Goal: Task Accomplishment & Management: Manage account settings

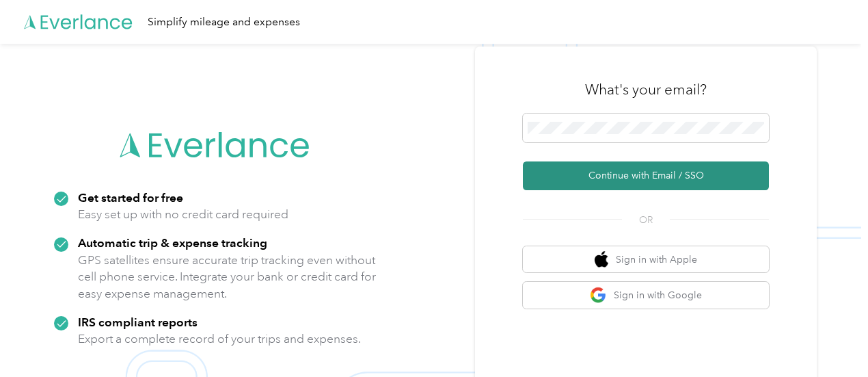
click at [673, 174] on button "Continue with Email / SSO" at bounding box center [646, 175] width 246 height 29
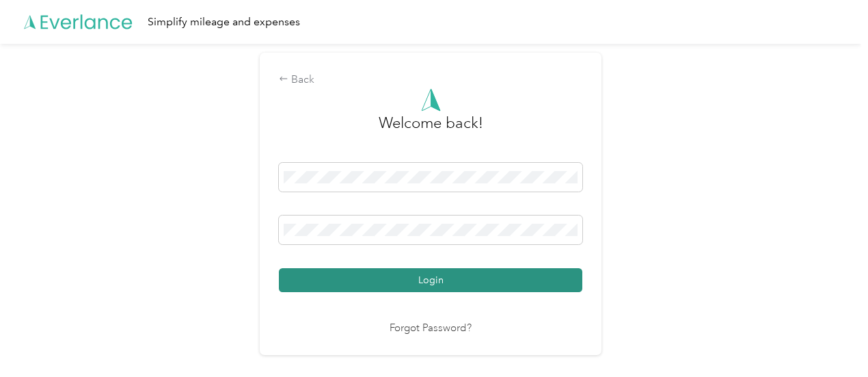
click at [423, 280] on button "Login" at bounding box center [431, 280] width 304 height 24
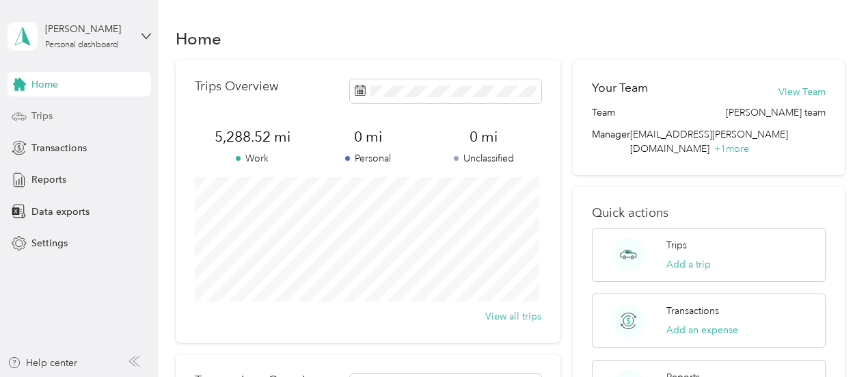
click at [44, 112] on span "Trips" at bounding box center [41, 116] width 21 height 14
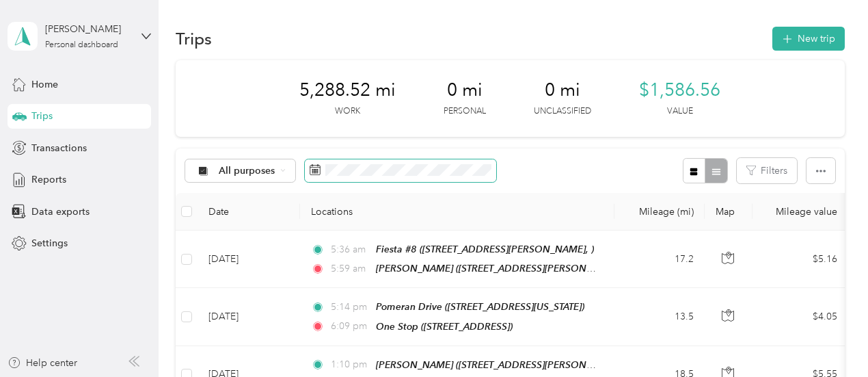
click at [321, 169] on span at bounding box center [400, 170] width 191 height 23
click at [314, 169] on rect at bounding box center [314, 169] width 1 height 1
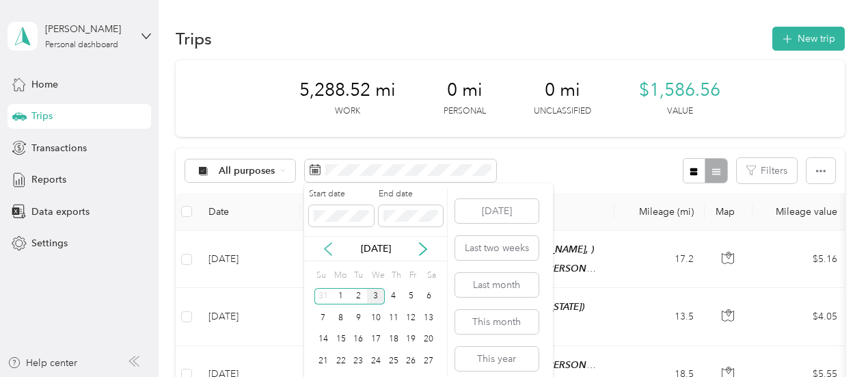
click at [325, 244] on icon at bounding box center [328, 249] width 14 height 14
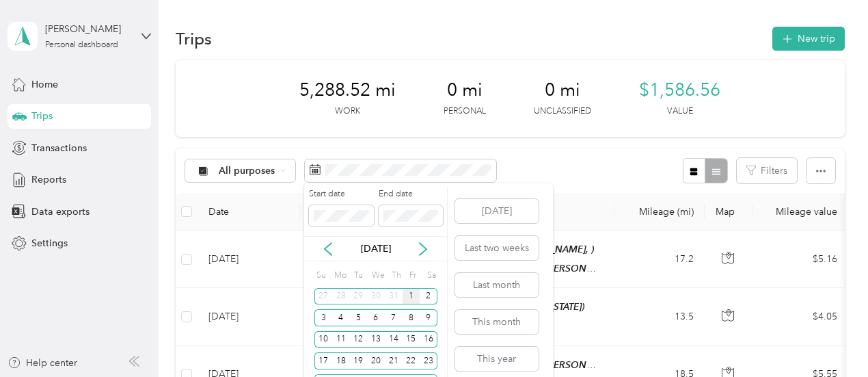
click at [413, 295] on div "1" at bounding box center [412, 296] width 18 height 17
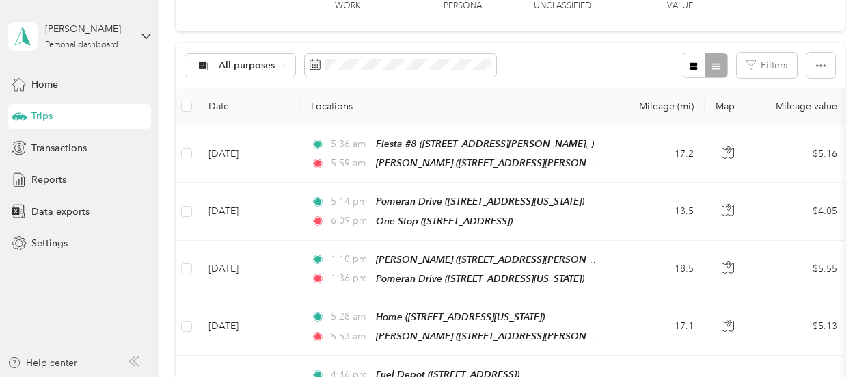
scroll to position [118, 0]
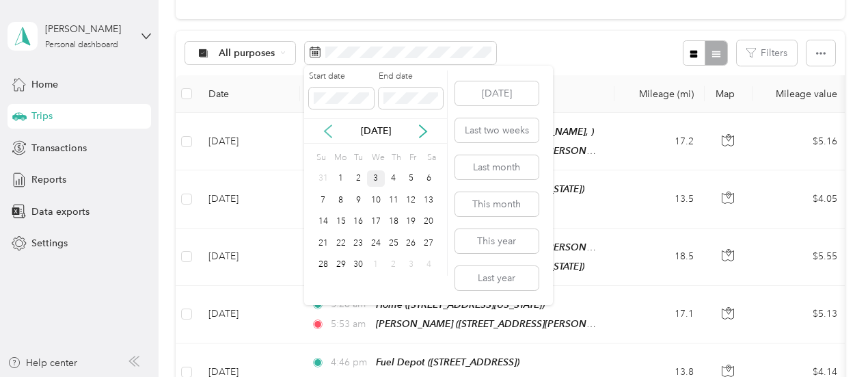
click at [331, 131] on icon at bounding box center [328, 131] width 14 height 14
click at [328, 284] on div "31" at bounding box center [324, 286] width 18 height 17
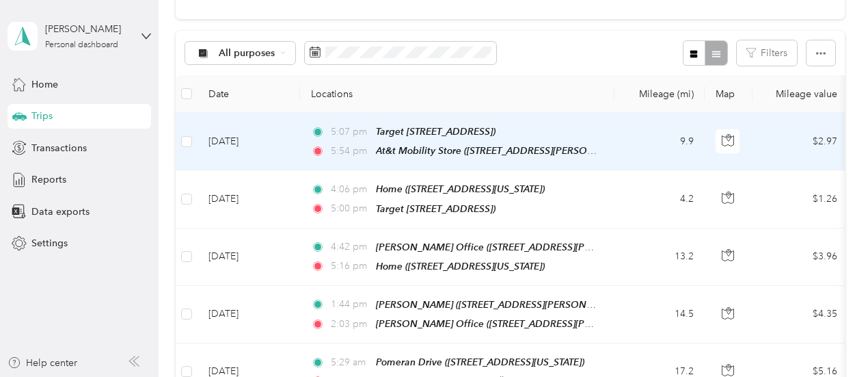
click at [284, 142] on td "[DATE]" at bounding box center [249, 141] width 103 height 57
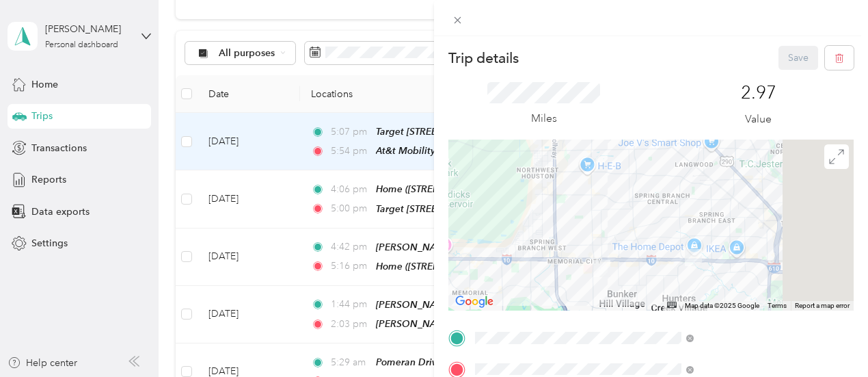
click at [187, 139] on div "Trip details Save This trip cannot be edited because it is either under review,…" at bounding box center [434, 188] width 868 height 377
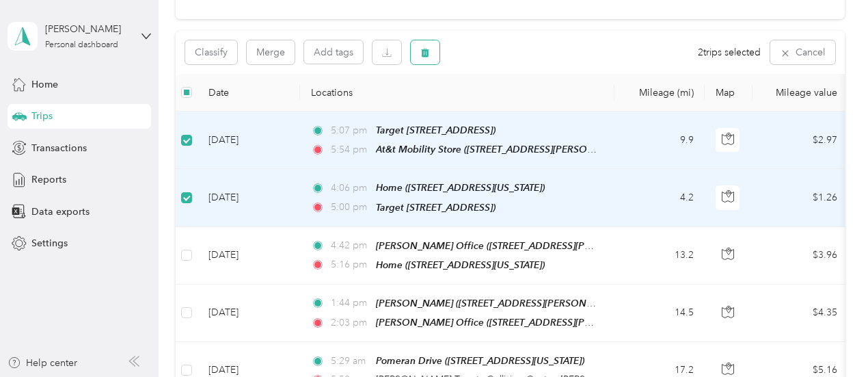
click at [431, 51] on button "button" at bounding box center [425, 52] width 29 height 24
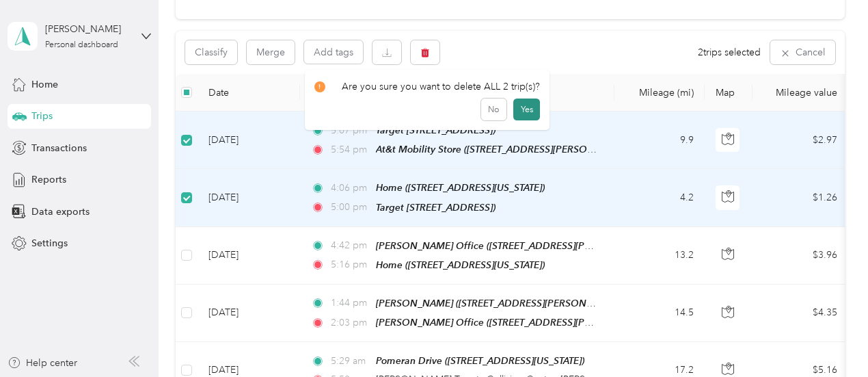
click at [521, 107] on button "Yes" at bounding box center [527, 109] width 27 height 22
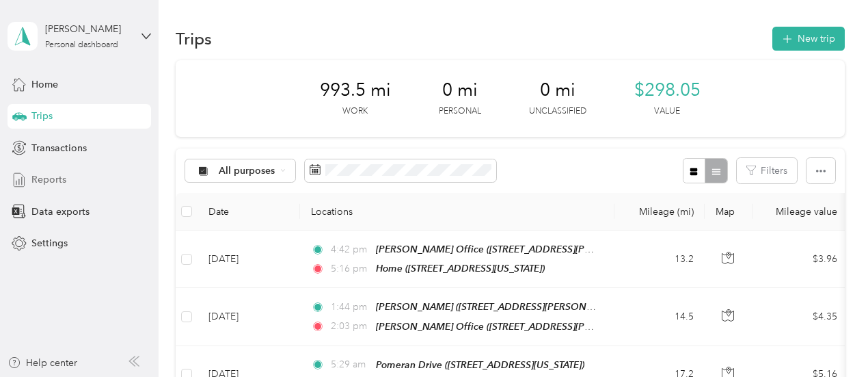
click at [53, 183] on span "Reports" at bounding box center [48, 179] width 35 height 14
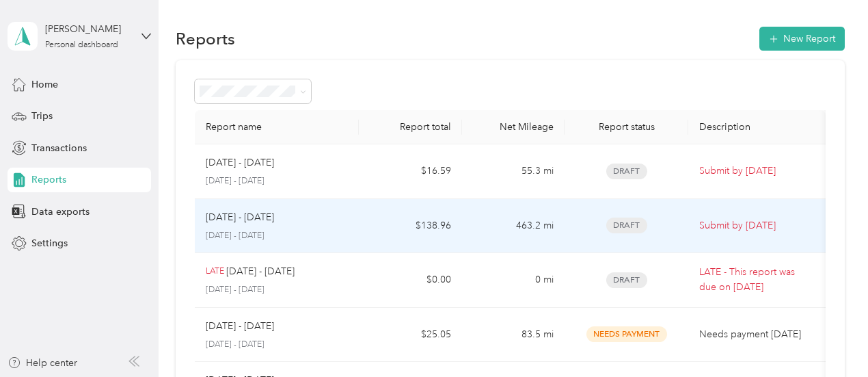
click at [714, 224] on p "Submit by [DATE]" at bounding box center [757, 225] width 116 height 15
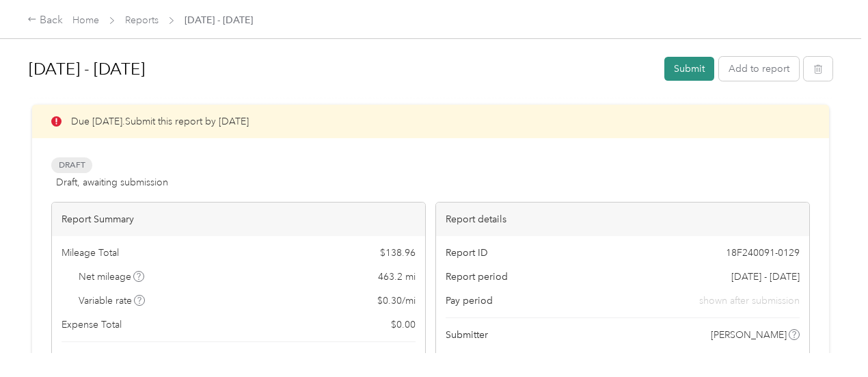
click at [686, 66] on button "Submit" at bounding box center [690, 69] width 50 height 24
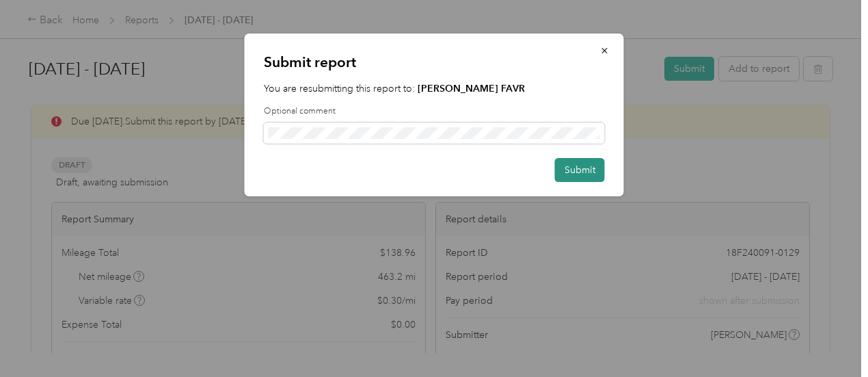
click at [589, 169] on button "Submit" at bounding box center [580, 170] width 50 height 24
